Goal: Check status: Check status

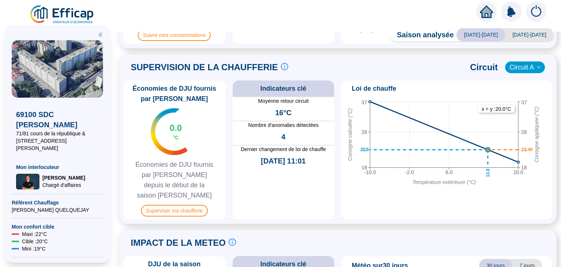
scroll to position [329, 0]
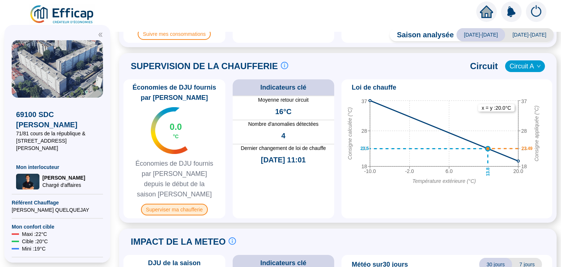
click at [198, 203] on span "Superviser ma chaufferie" at bounding box center [174, 209] width 67 height 12
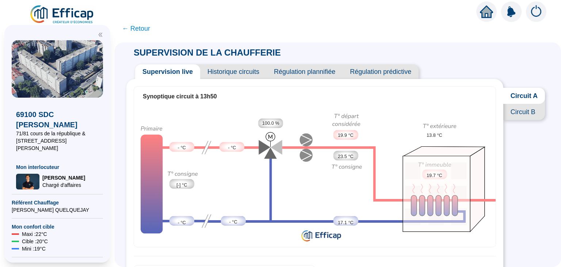
click at [232, 72] on span "Historique circuits" at bounding box center [233, 71] width 66 height 15
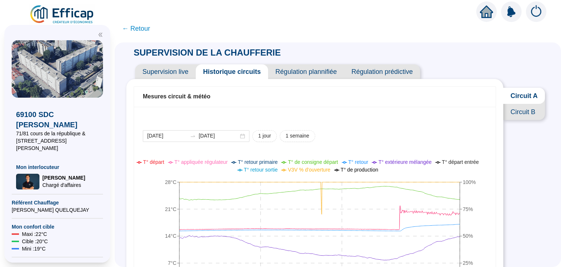
click at [183, 75] on span "Supervision live" at bounding box center [165, 71] width 61 height 15
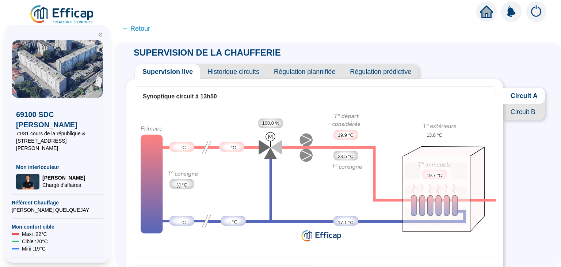
click at [523, 97] on span "Circuit A" at bounding box center [524, 96] width 42 height 16
click at [524, 94] on span "Circuit A" at bounding box center [524, 96] width 42 height 16
click at [514, 115] on span "Circuit B" at bounding box center [524, 112] width 42 height 16
